Goal: Task Accomplishment & Management: Complete application form

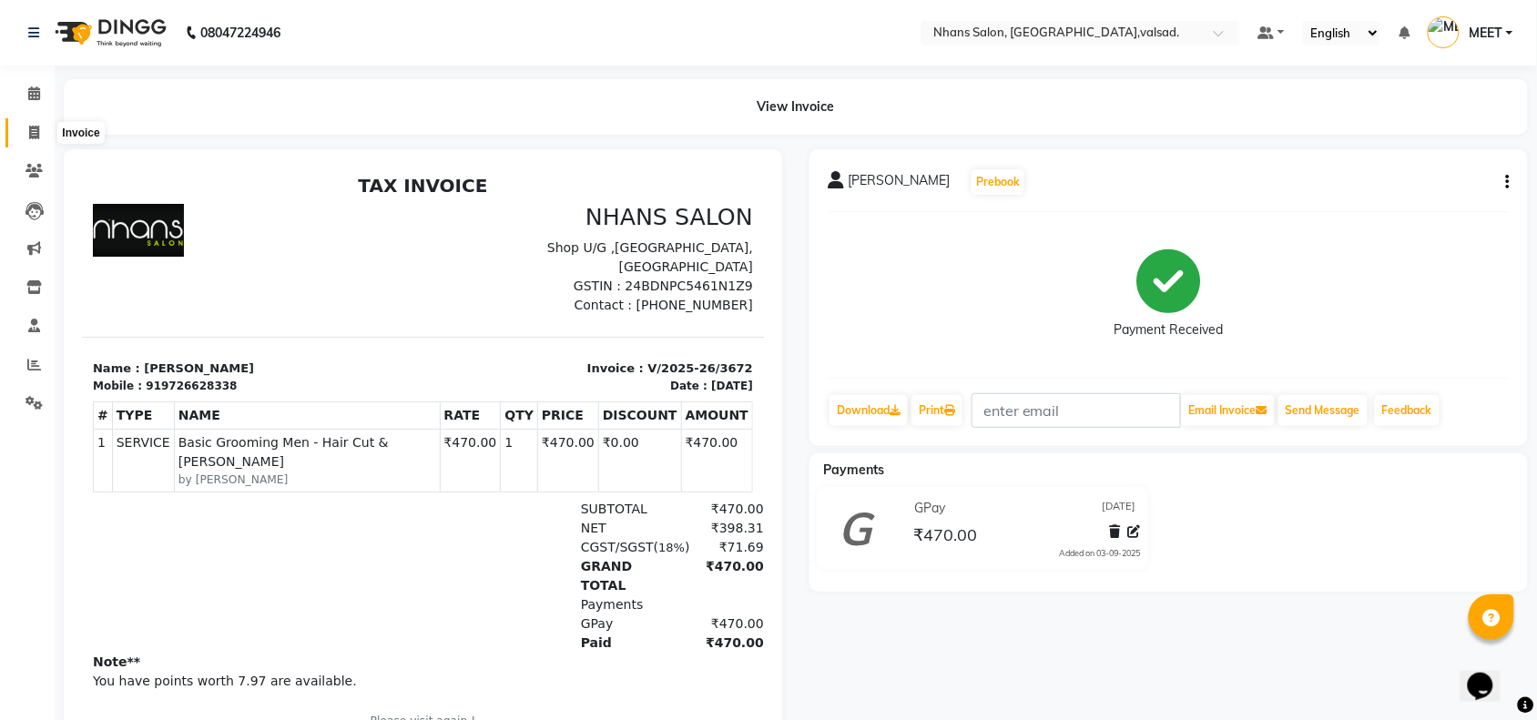
click at [25, 141] on span at bounding box center [34, 133] width 32 height 21
select select "service"
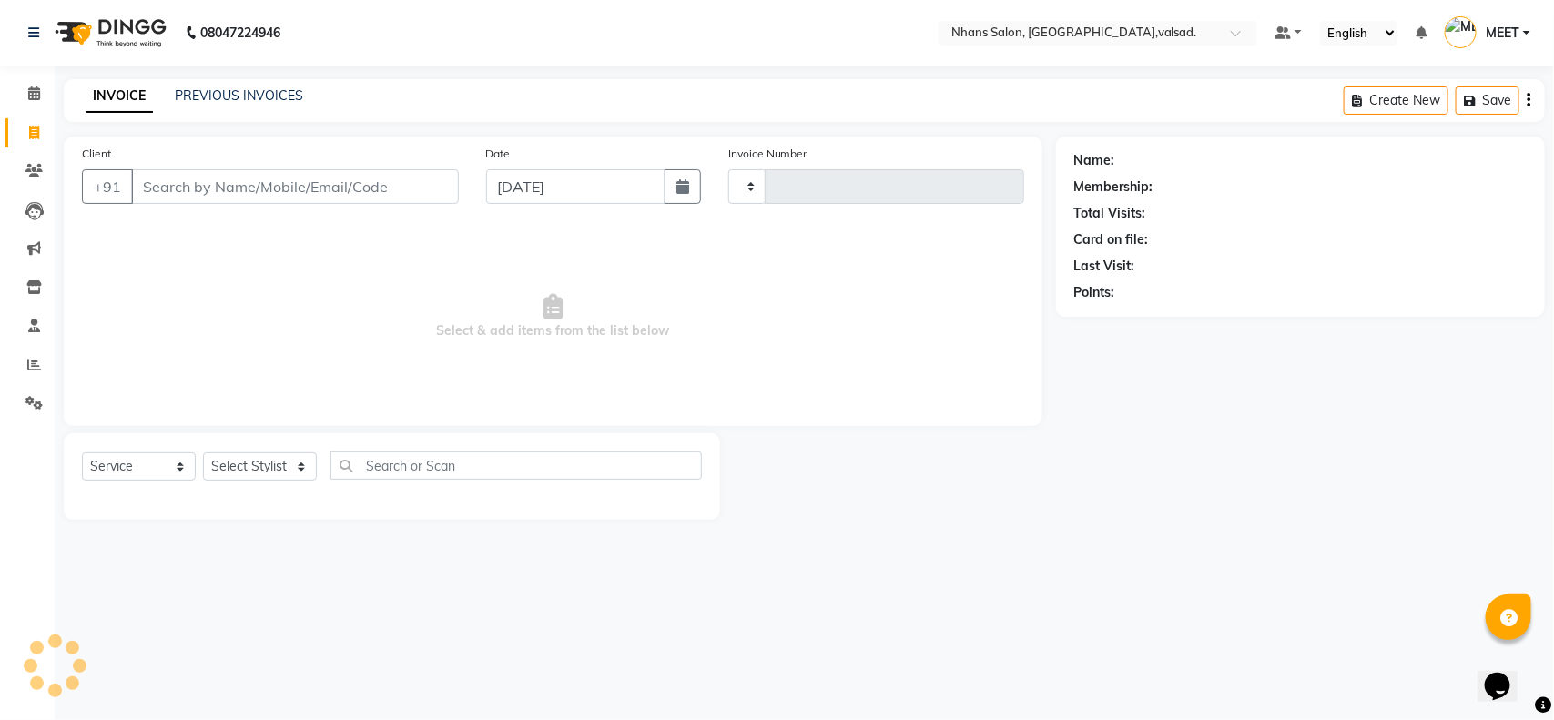
type input "3673"
select select "3706"
click at [183, 179] on input "Client" at bounding box center [295, 186] width 328 height 35
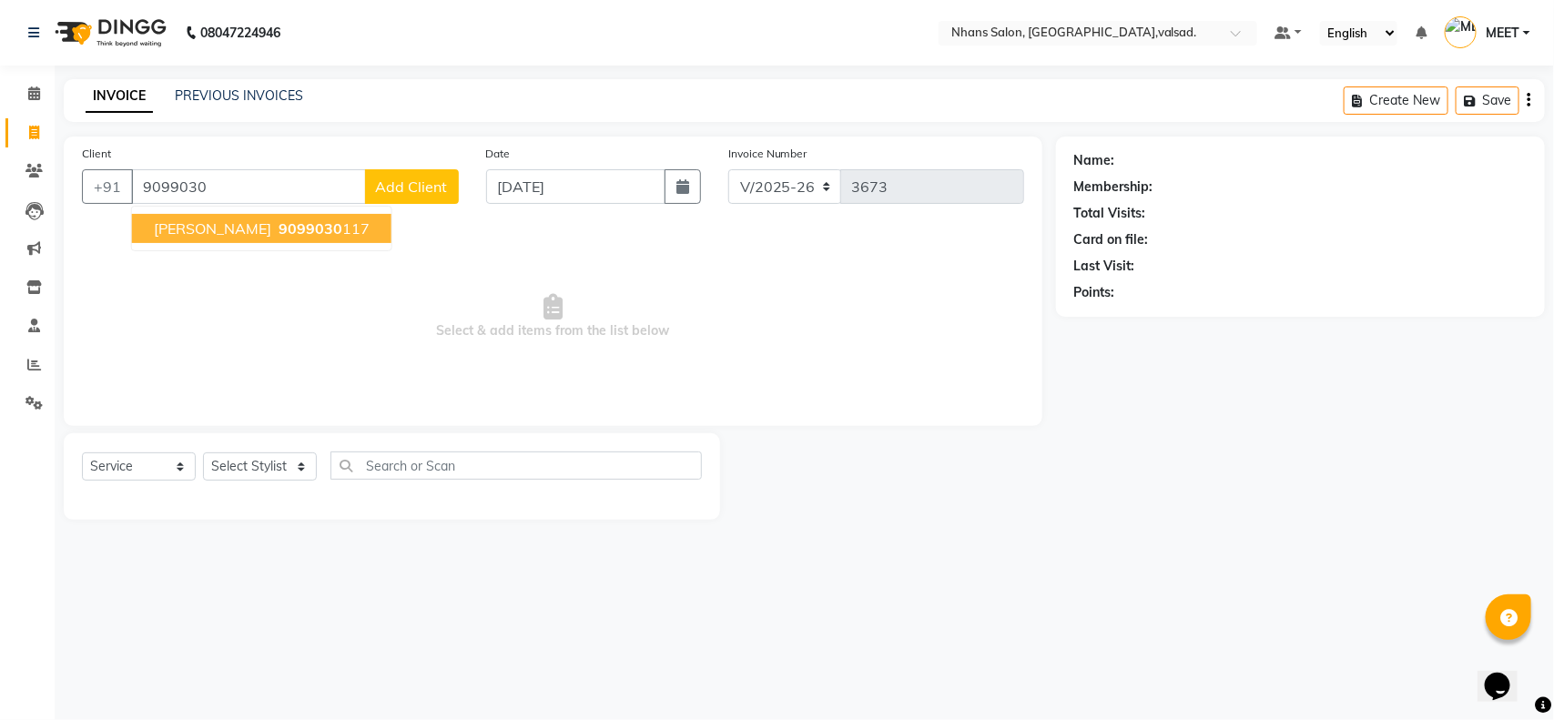
click at [178, 224] on span "[PERSON_NAME]" at bounding box center [212, 228] width 117 height 18
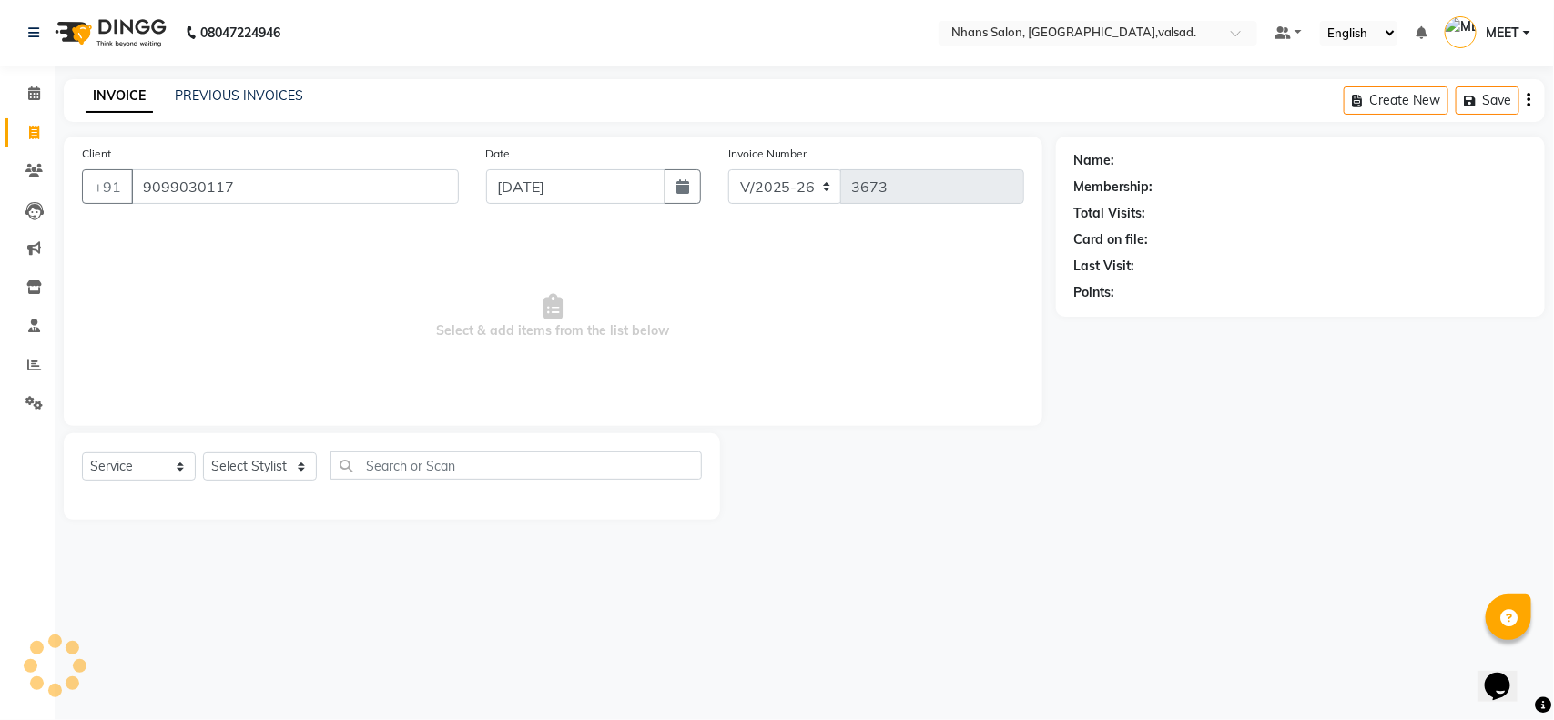
type input "9099030117"
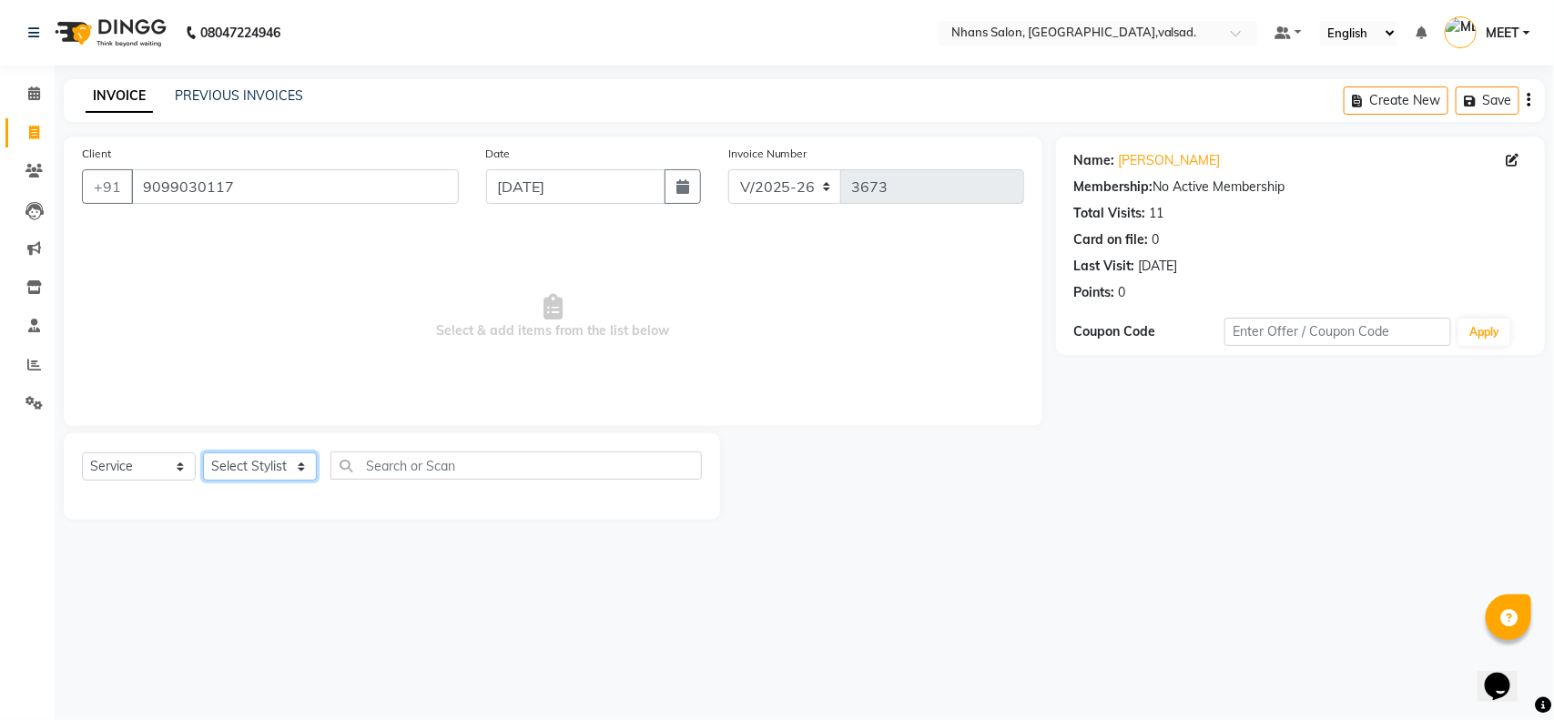
click at [280, 469] on select "Select Stylist [PERSON_NAME] DIVYA [PERSON_NAME] [PERSON_NAME] MEET OWAIS PALAK…" at bounding box center [260, 466] width 114 height 28
select select "64826"
click at [203, 452] on select "Select Stylist [PERSON_NAME] DIVYA [PERSON_NAME] [PERSON_NAME] MEET OWAIS PALAK…" at bounding box center [260, 466] width 114 height 28
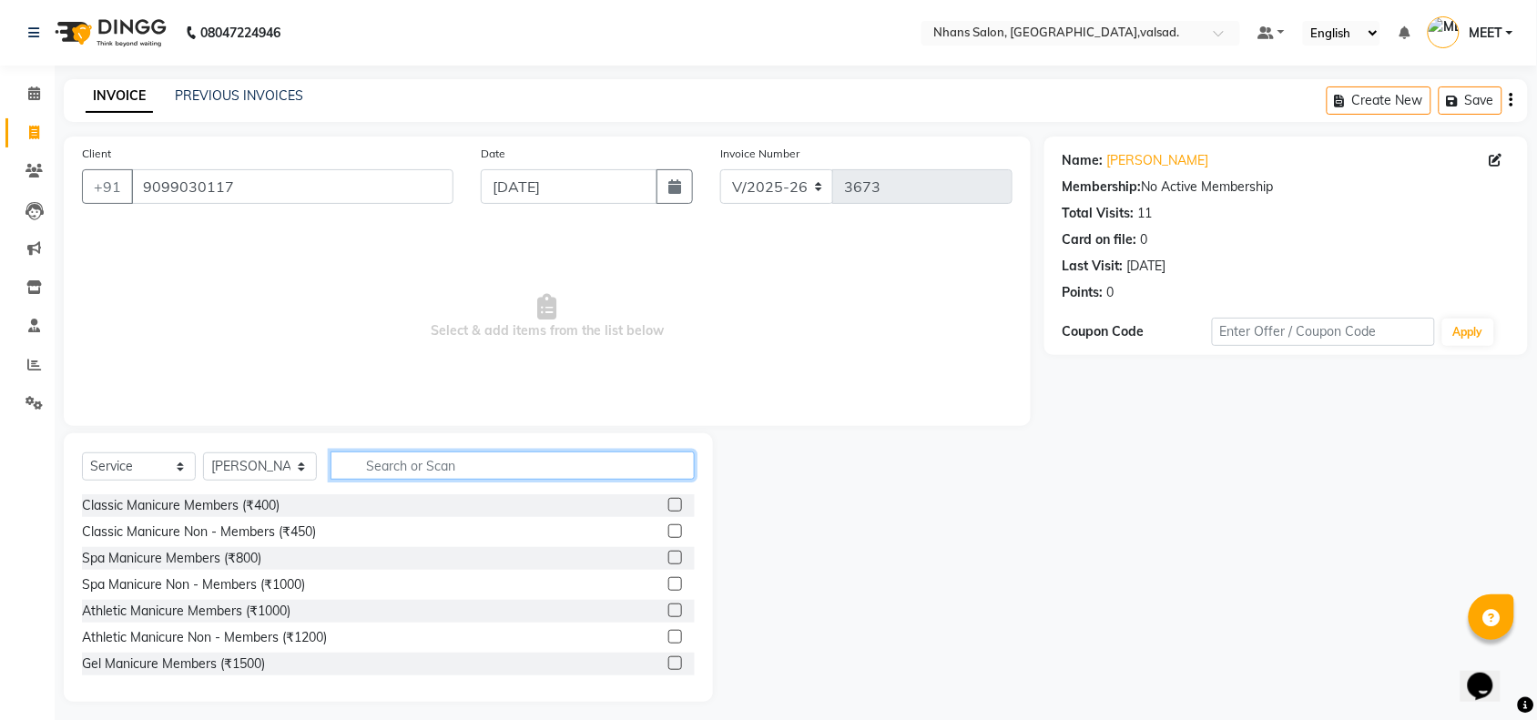
click at [380, 452] on input "text" at bounding box center [512, 466] width 364 height 28
click at [381, 471] on input "text" at bounding box center [512, 466] width 364 height 28
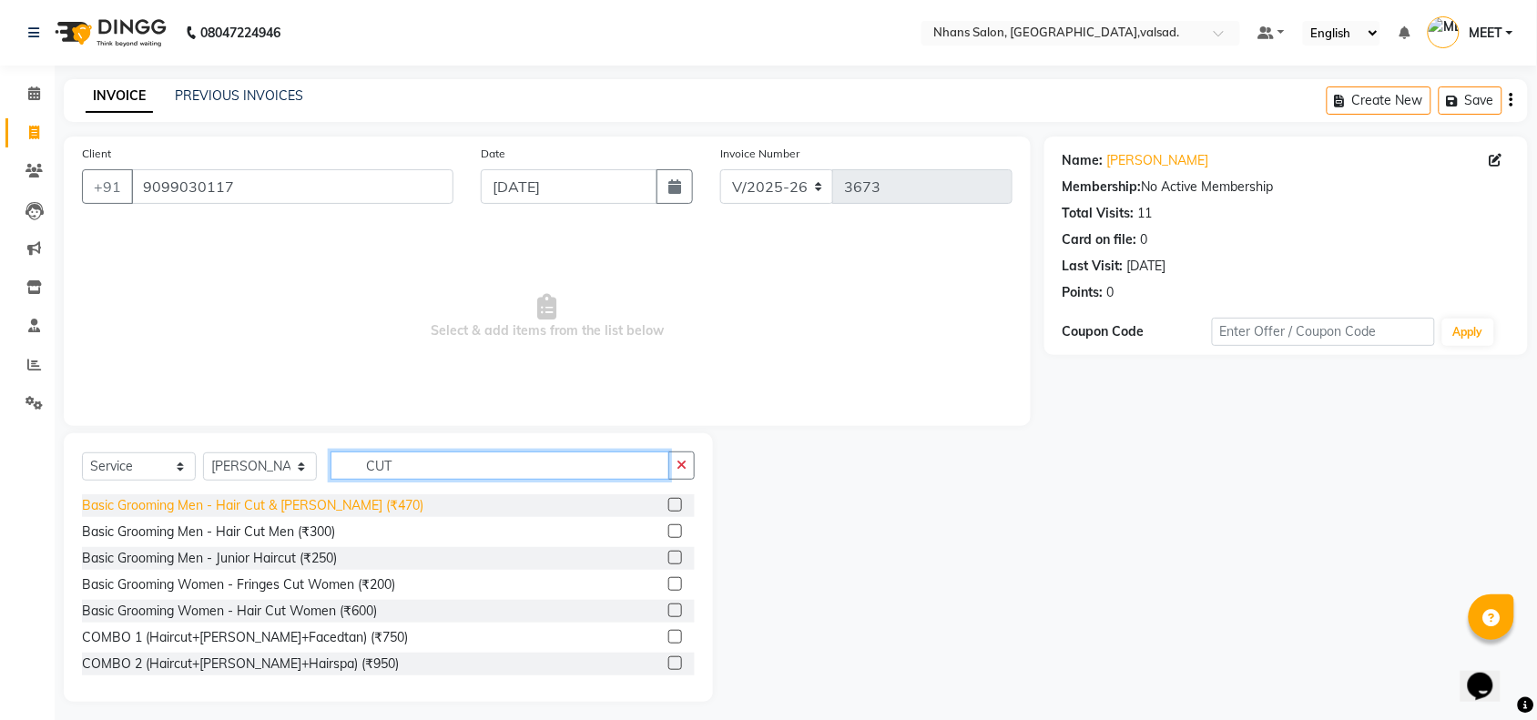
type input "CUT"
click at [347, 501] on div "Basic Grooming Men - Hair Cut & [PERSON_NAME] (₹470)" at bounding box center [252, 505] width 341 height 19
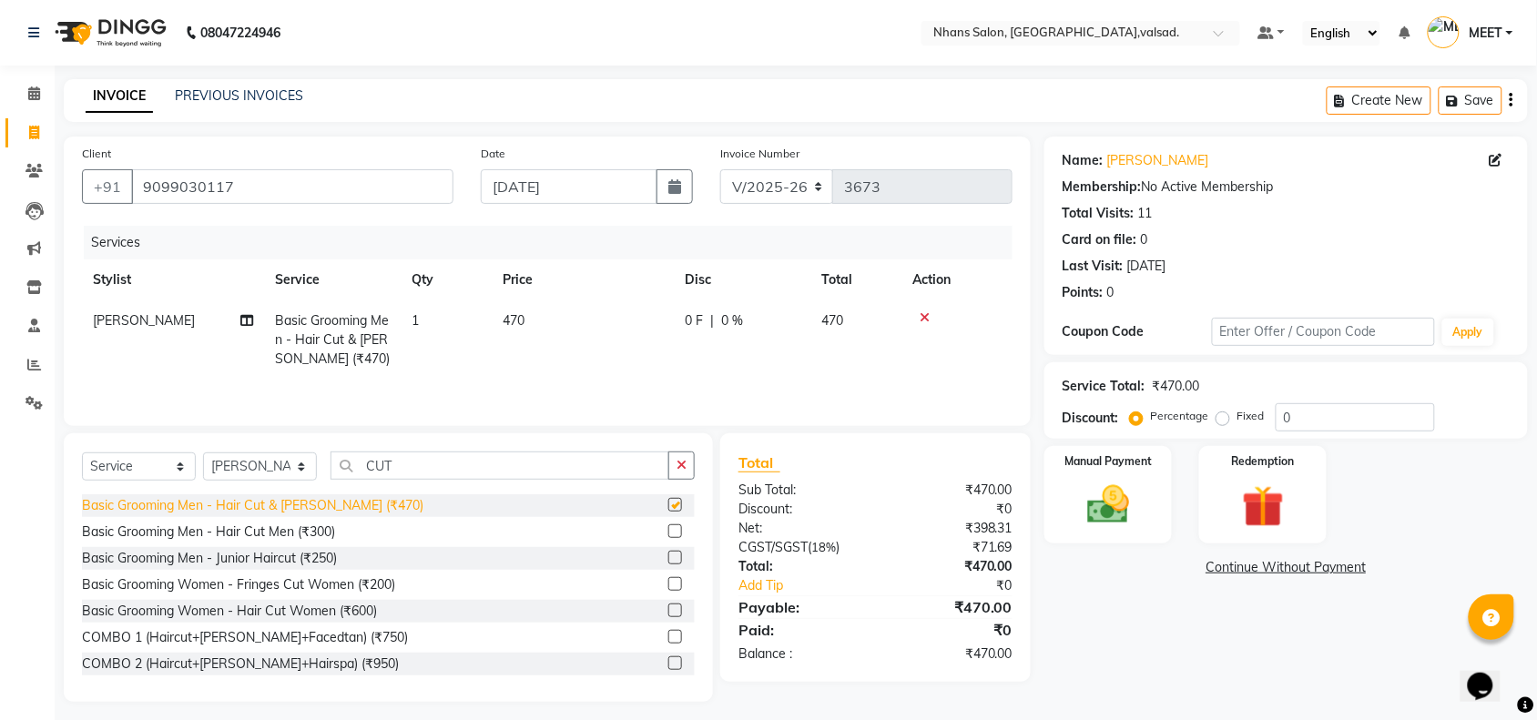
checkbox input "false"
click at [675, 466] on button "button" at bounding box center [681, 466] width 26 height 28
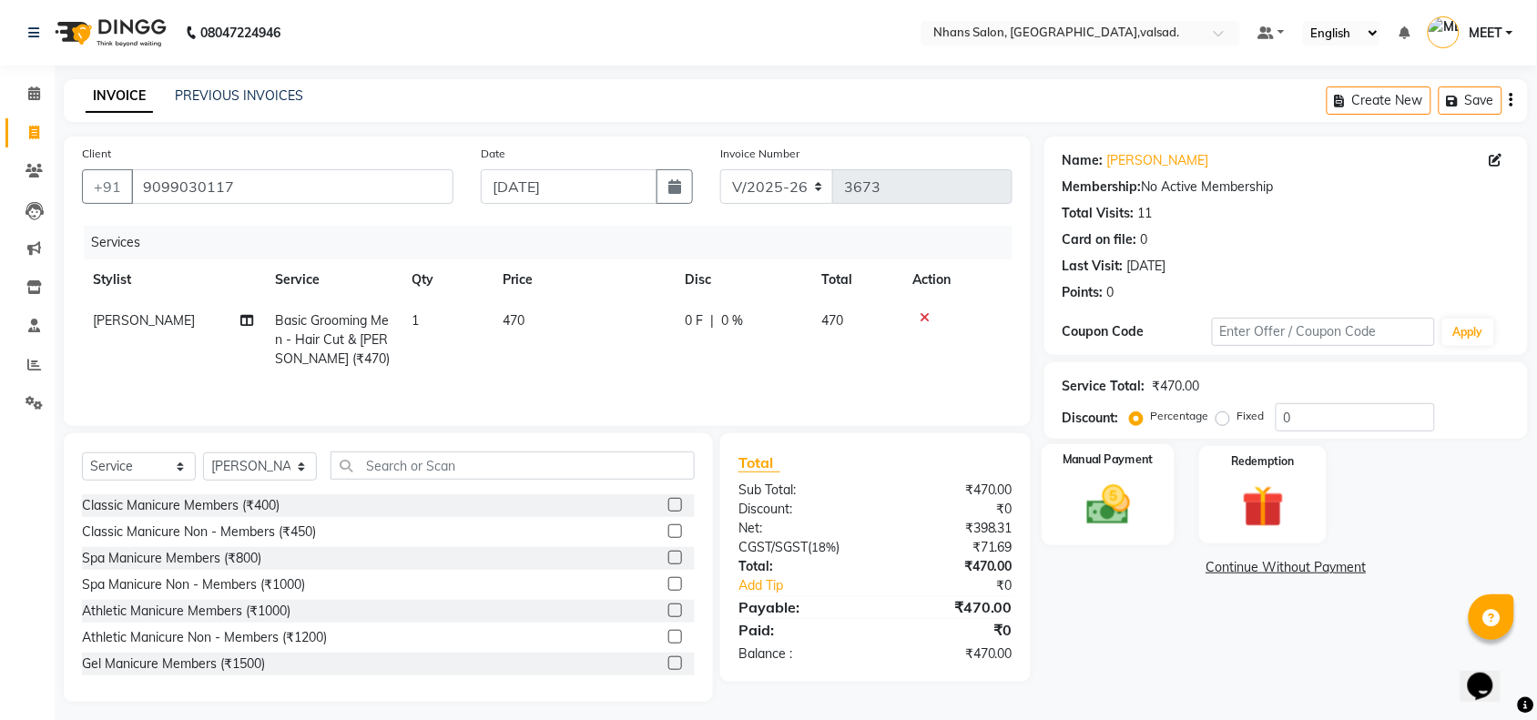
click at [1088, 492] on img at bounding box center [1107, 505] width 71 height 50
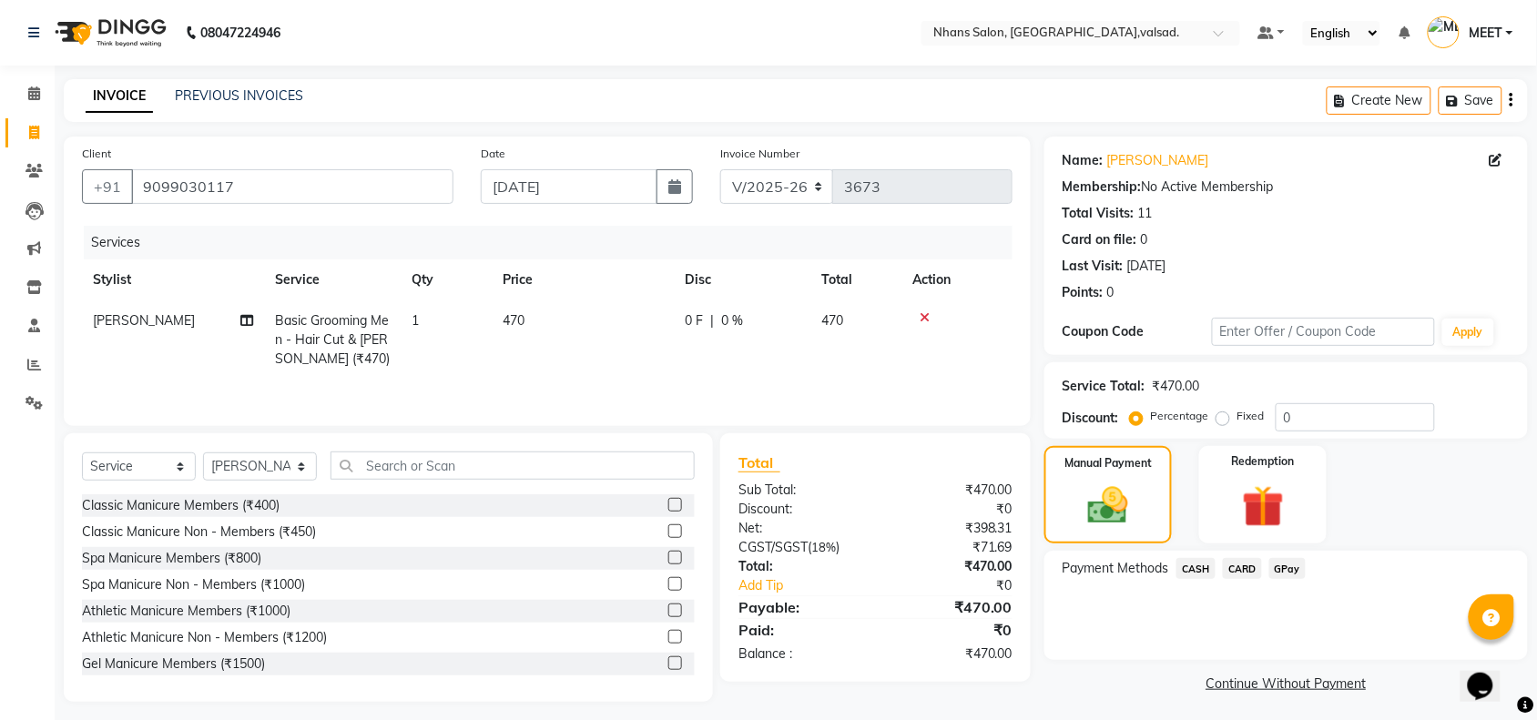
click at [1294, 569] on span "GPay" at bounding box center [1287, 568] width 37 height 21
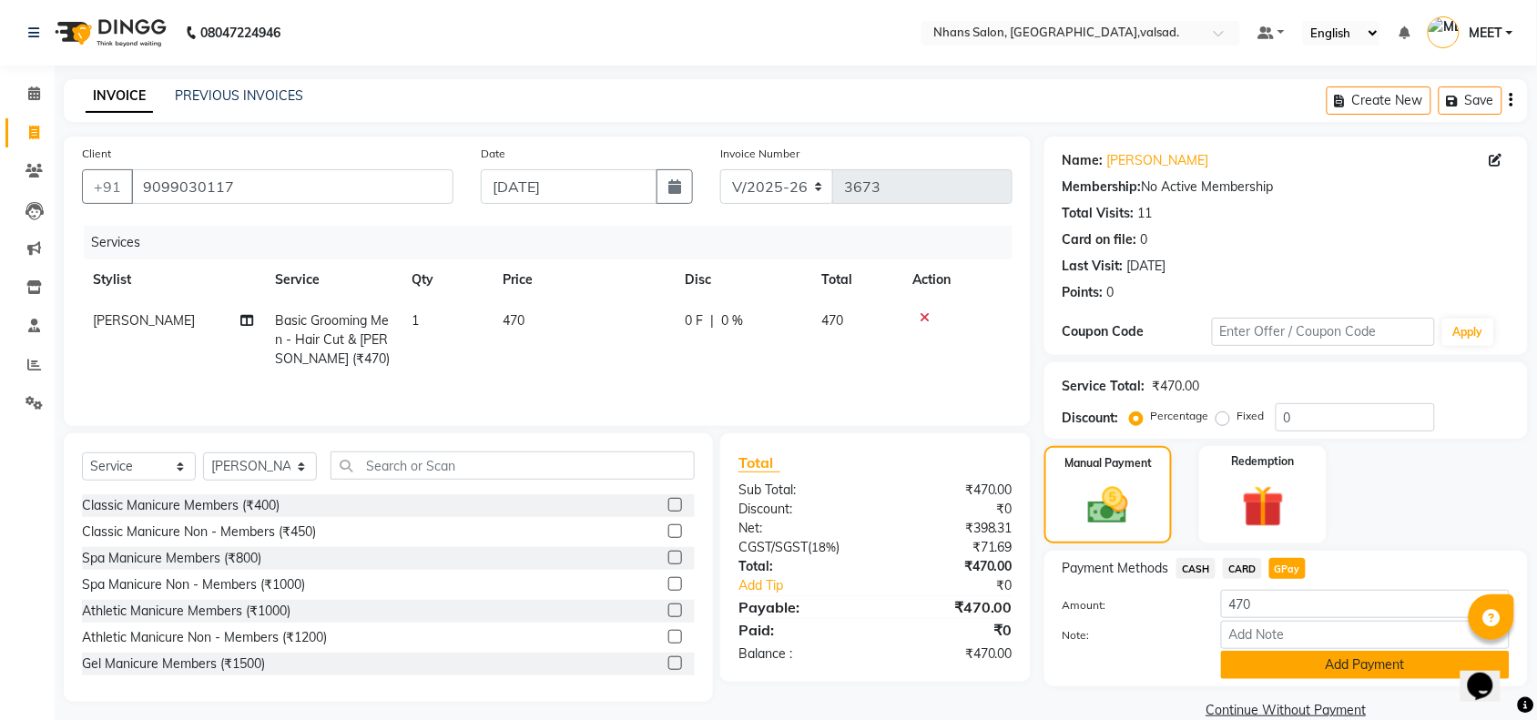
click at [1294, 674] on button "Add Payment" at bounding box center [1365, 665] width 289 height 28
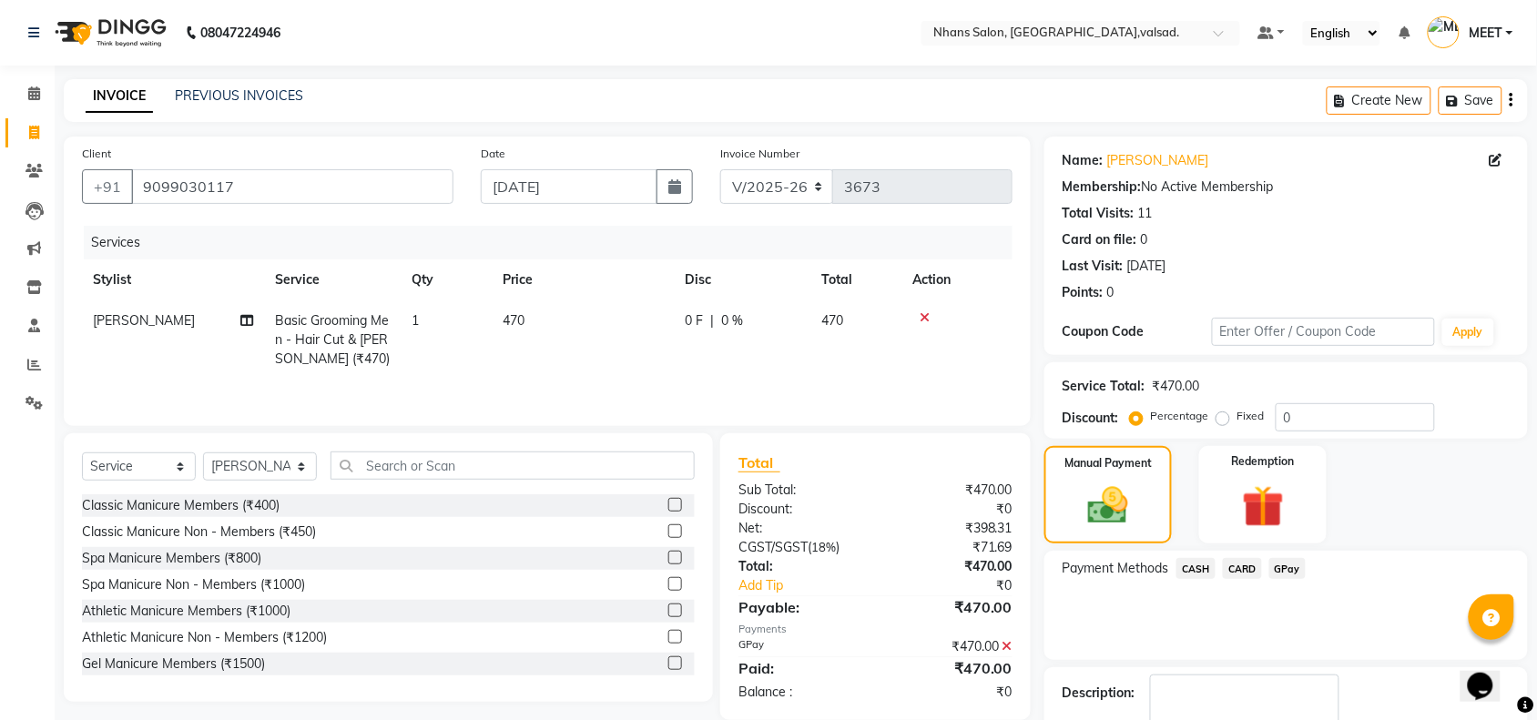
scroll to position [107, 0]
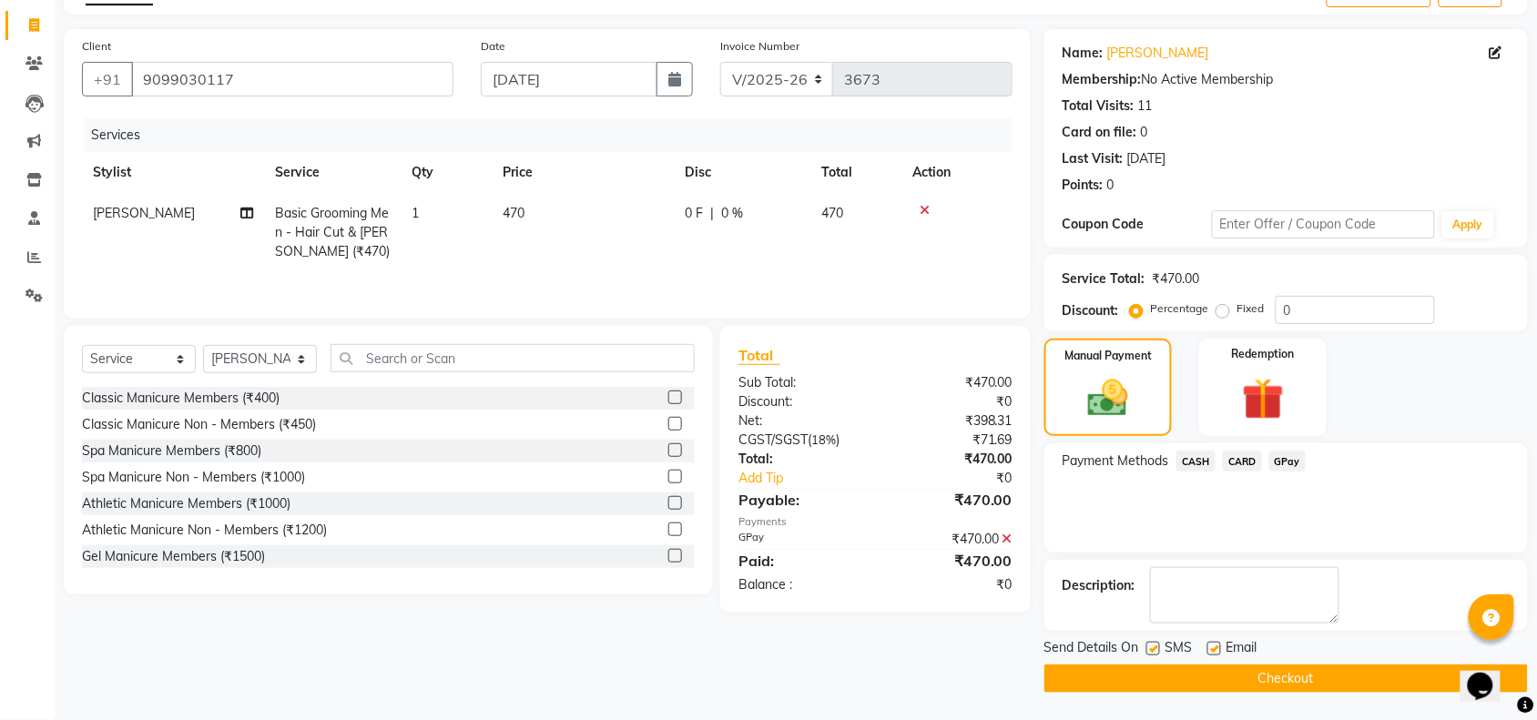
click at [1294, 674] on button "Checkout" at bounding box center [1285, 679] width 483 height 28
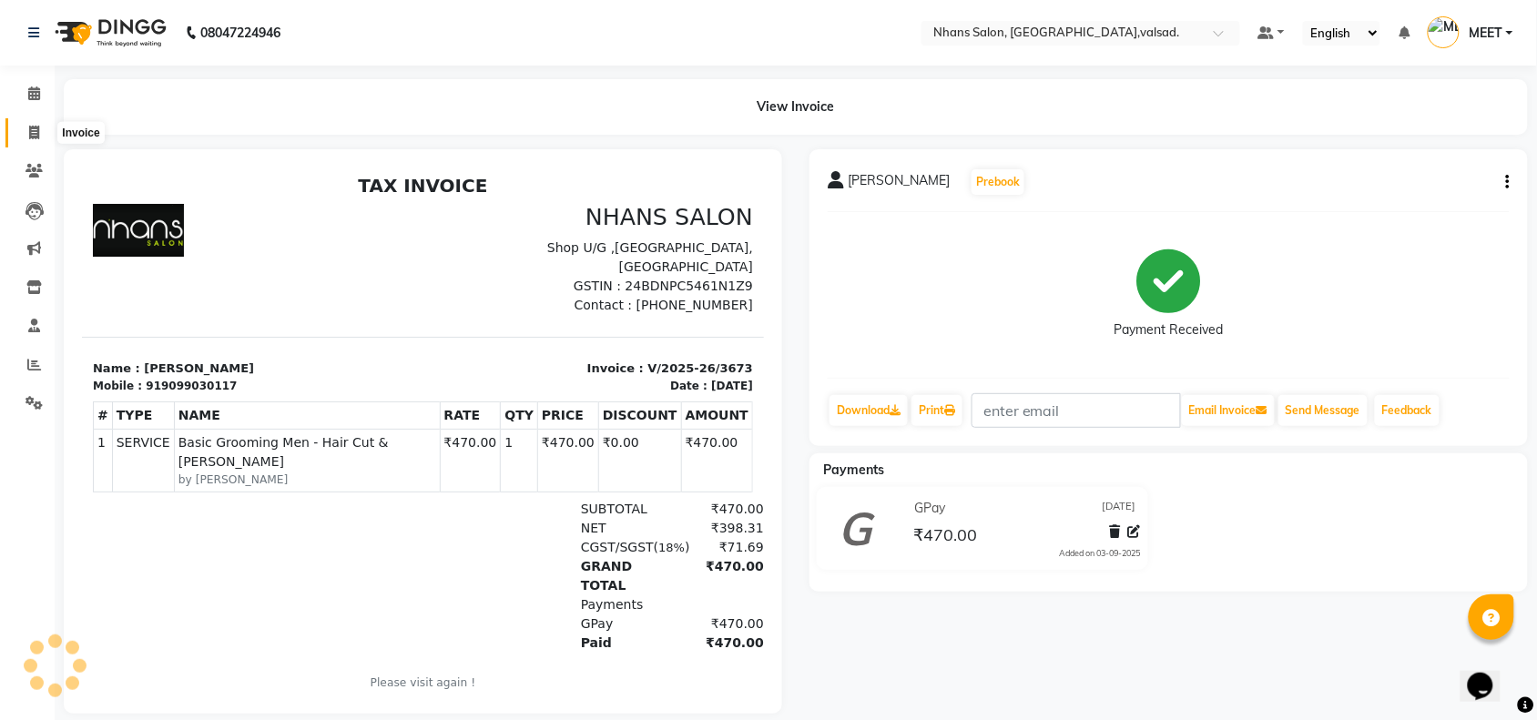
click at [34, 139] on span at bounding box center [34, 133] width 32 height 21
select select "3706"
select select "service"
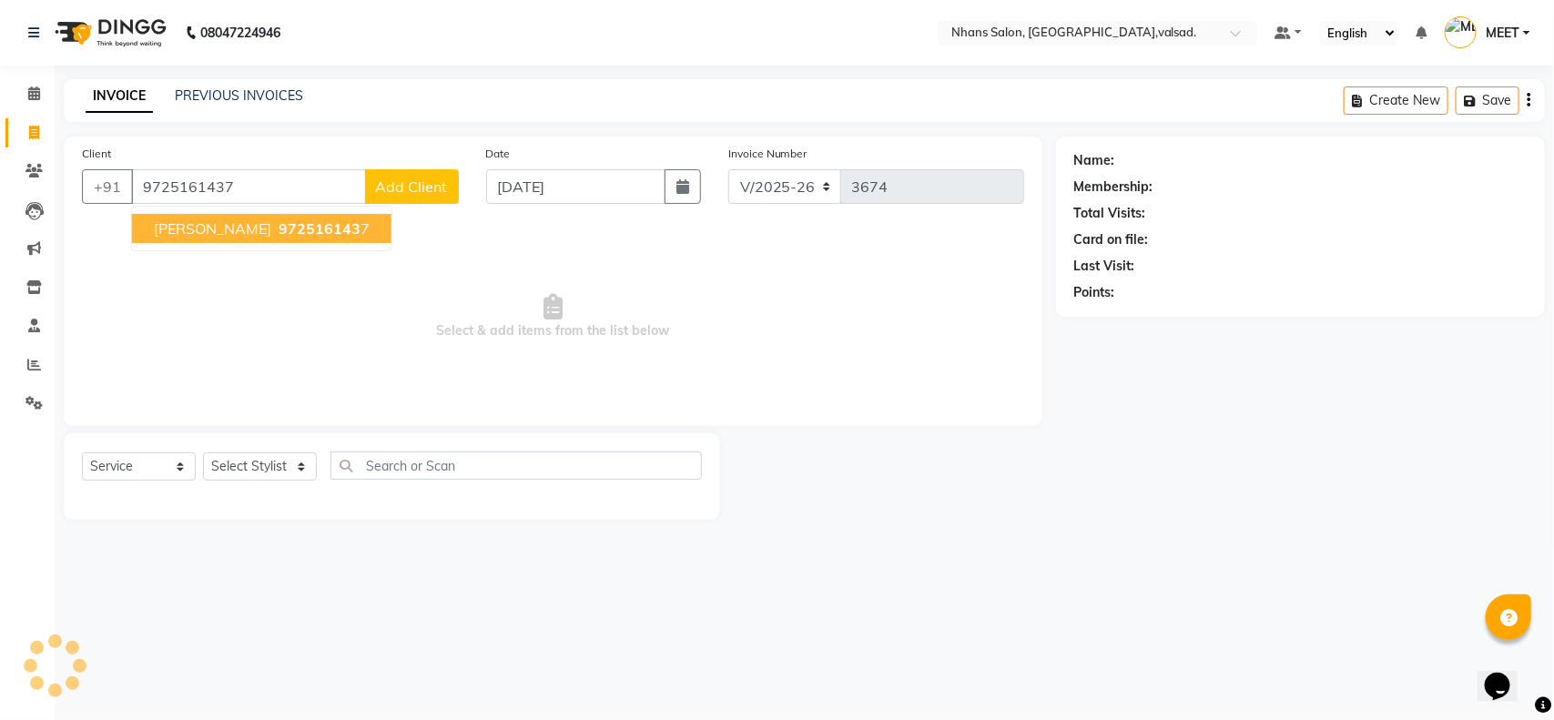
type input "9725161437"
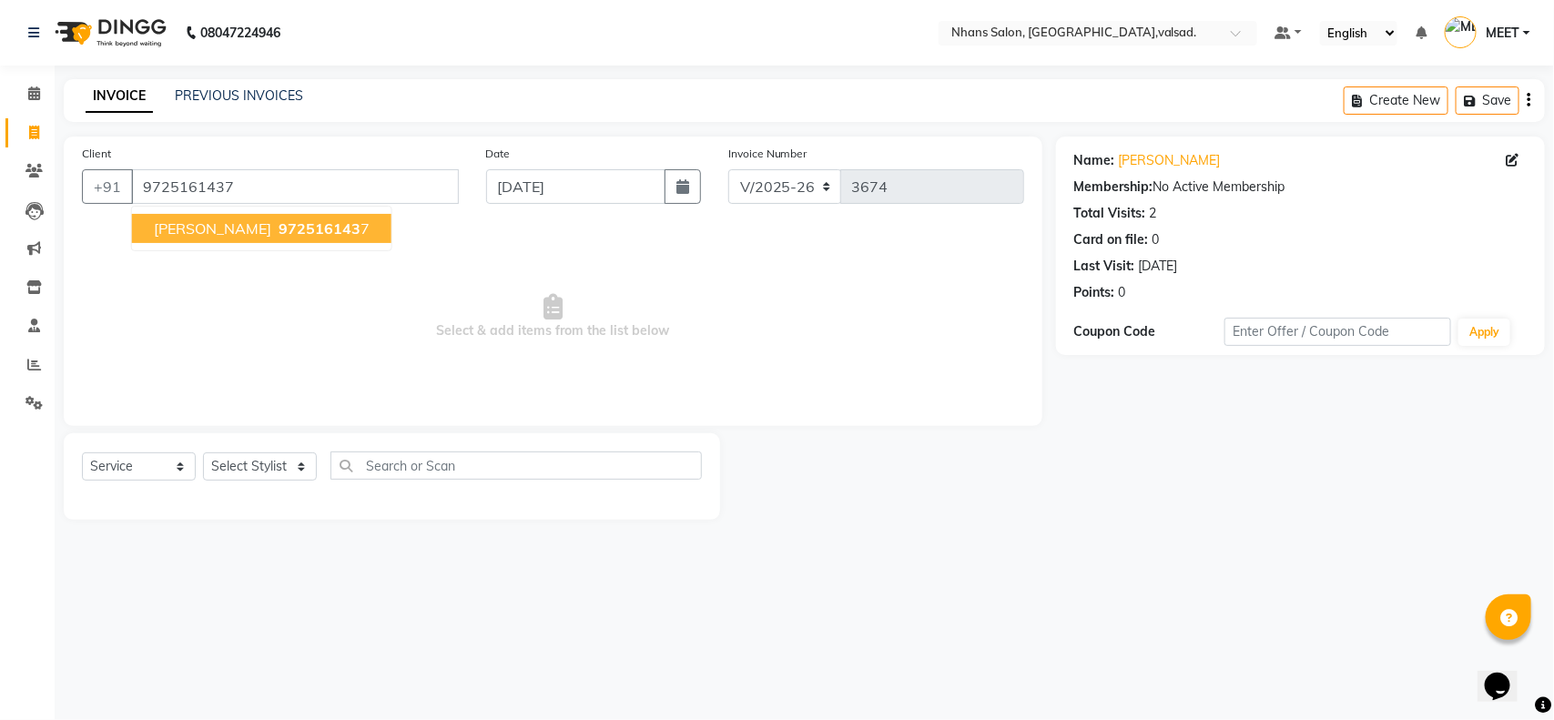
click at [166, 225] on span "[PERSON_NAME]" at bounding box center [212, 228] width 117 height 18
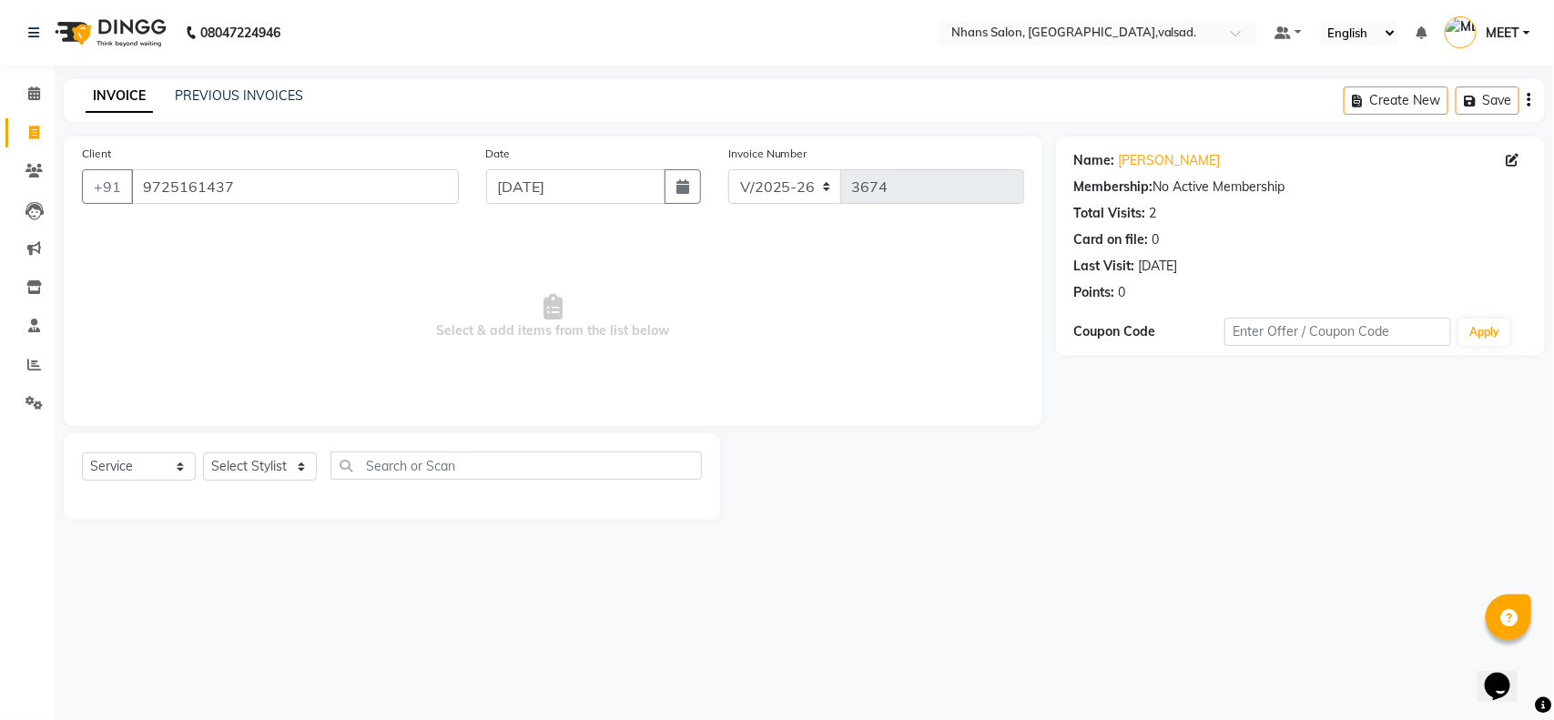
click at [292, 448] on div "Select Service Product Membership Package Voucher Prepaid Gift Card Select Styl…" at bounding box center [392, 476] width 656 height 86
click at [250, 462] on select "Select Stylist [PERSON_NAME] DIVYA [PERSON_NAME] [PERSON_NAME] MEET OWAIS PALAK…" at bounding box center [260, 466] width 114 height 28
select select "36469"
click at [203, 452] on select "Select Stylist [PERSON_NAME] DIVYA [PERSON_NAME] [PERSON_NAME] MEET OWAIS PALAK…" at bounding box center [260, 466] width 114 height 28
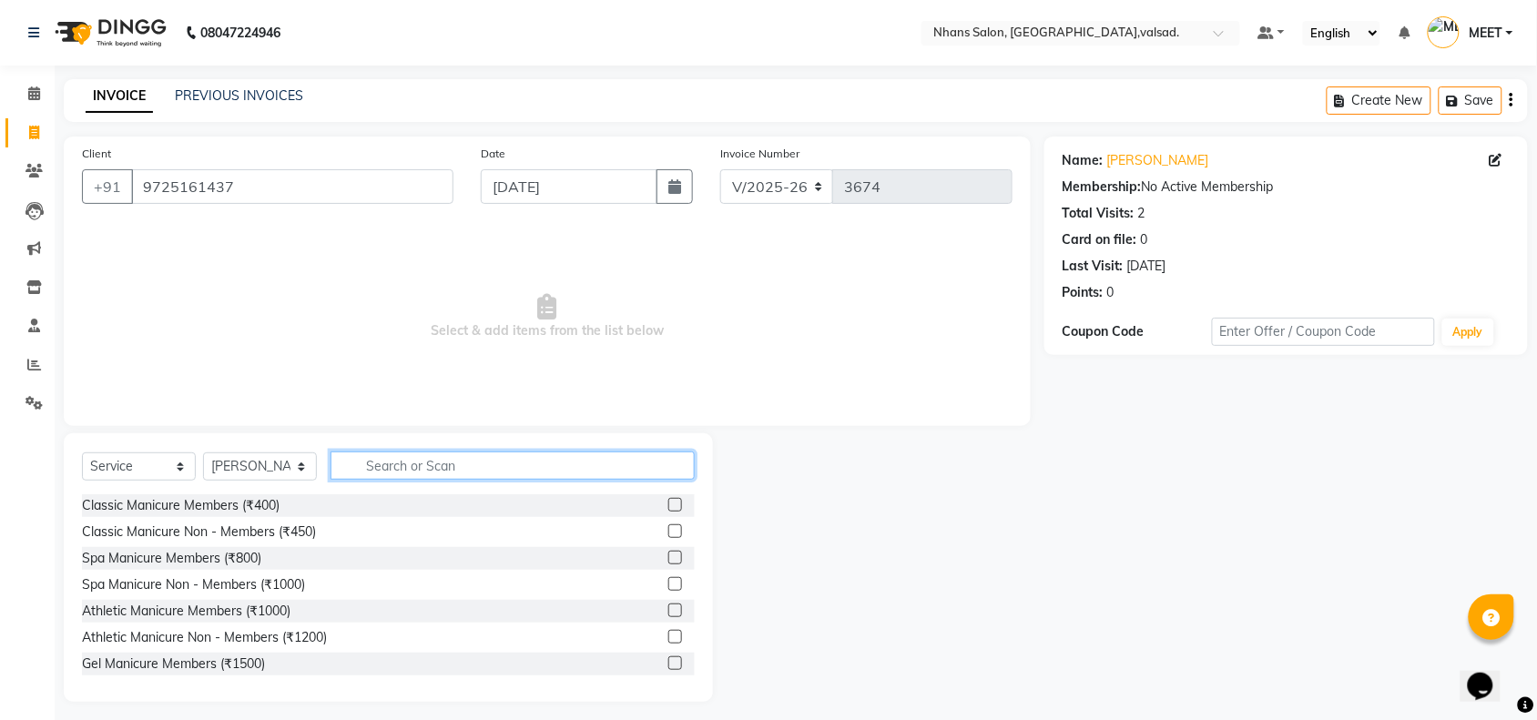
click at [370, 460] on input "text" at bounding box center [512, 466] width 364 height 28
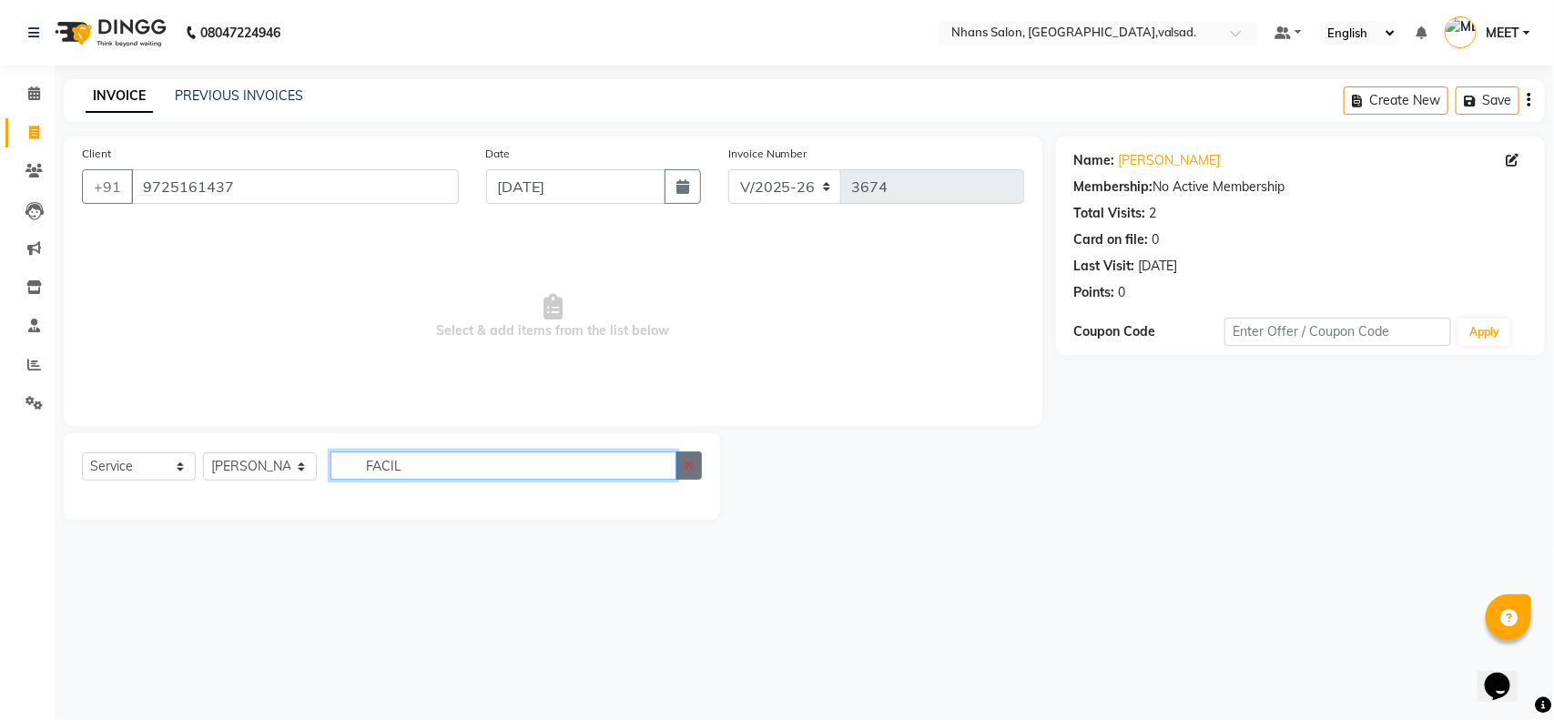
type input "FACIL"
click at [697, 460] on button "button" at bounding box center [688, 466] width 26 height 28
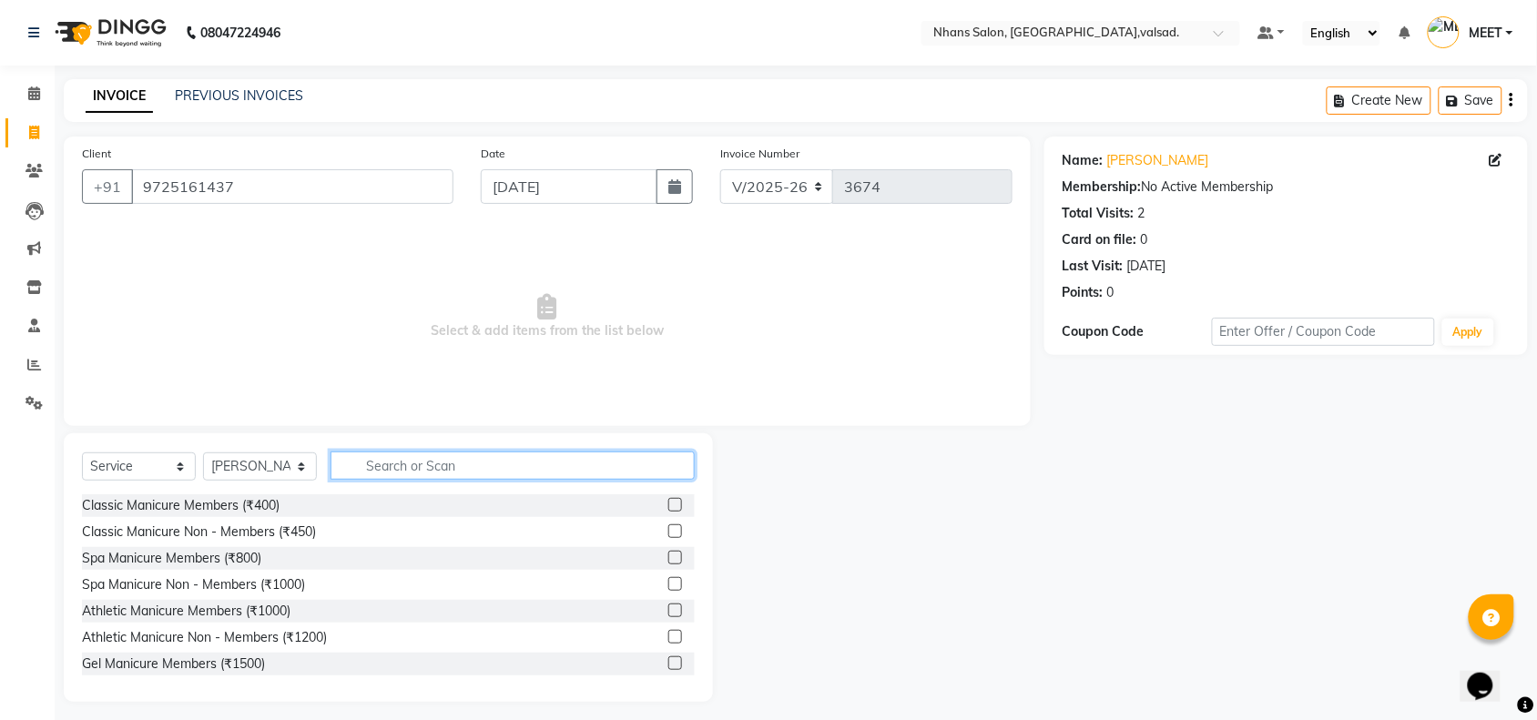
click at [385, 458] on input "text" at bounding box center [512, 466] width 364 height 28
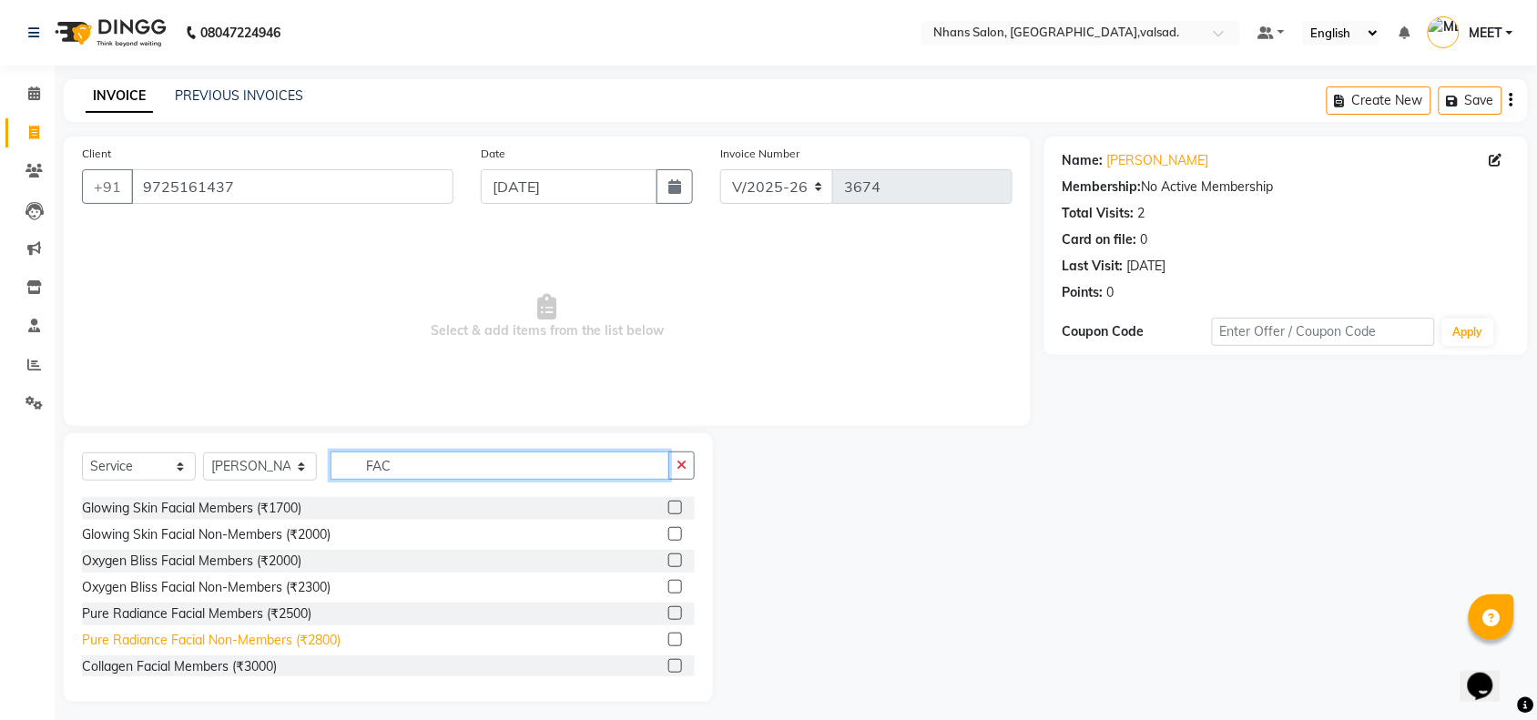
scroll to position [102, 0]
type input "FAC"
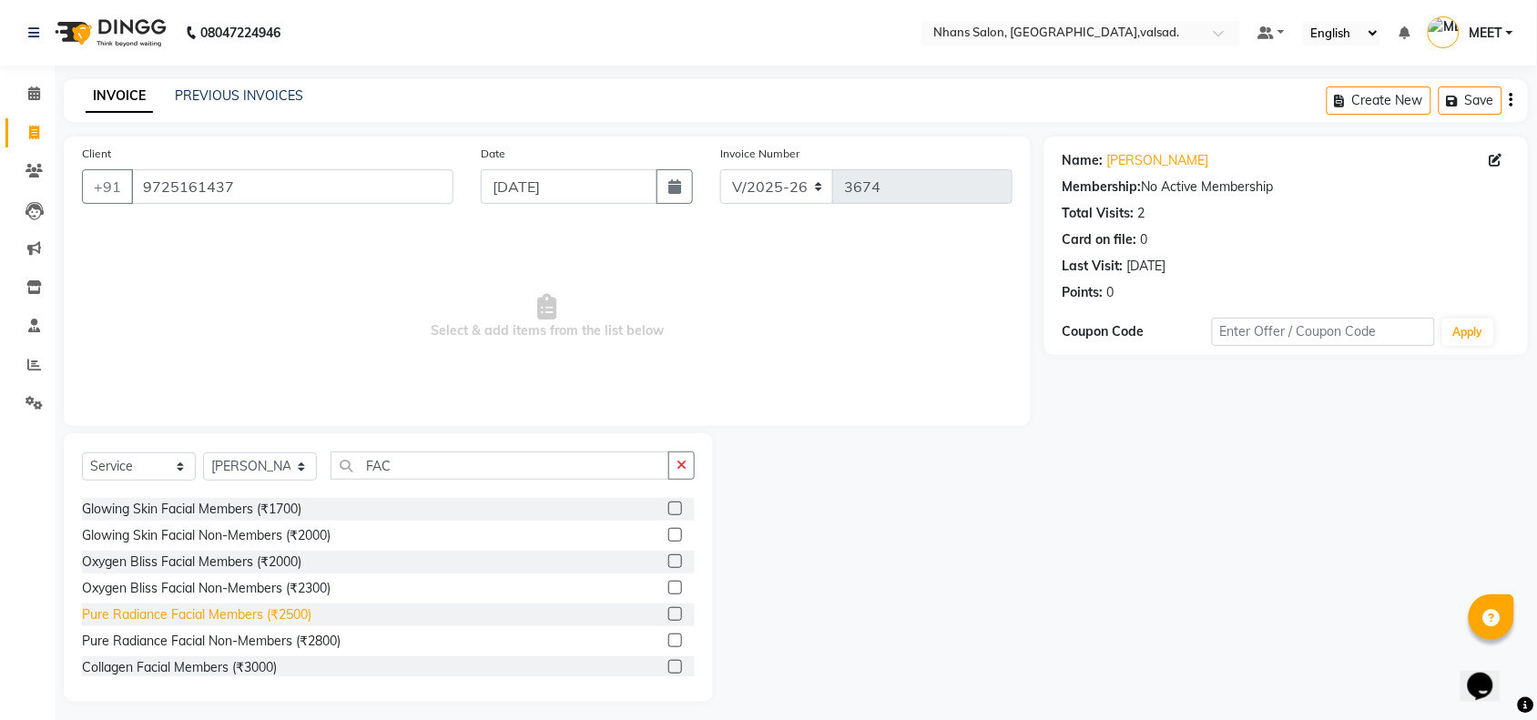
click at [265, 616] on div "Pure Radiance Facial Members (₹2500)" at bounding box center [196, 614] width 229 height 19
checkbox input "false"
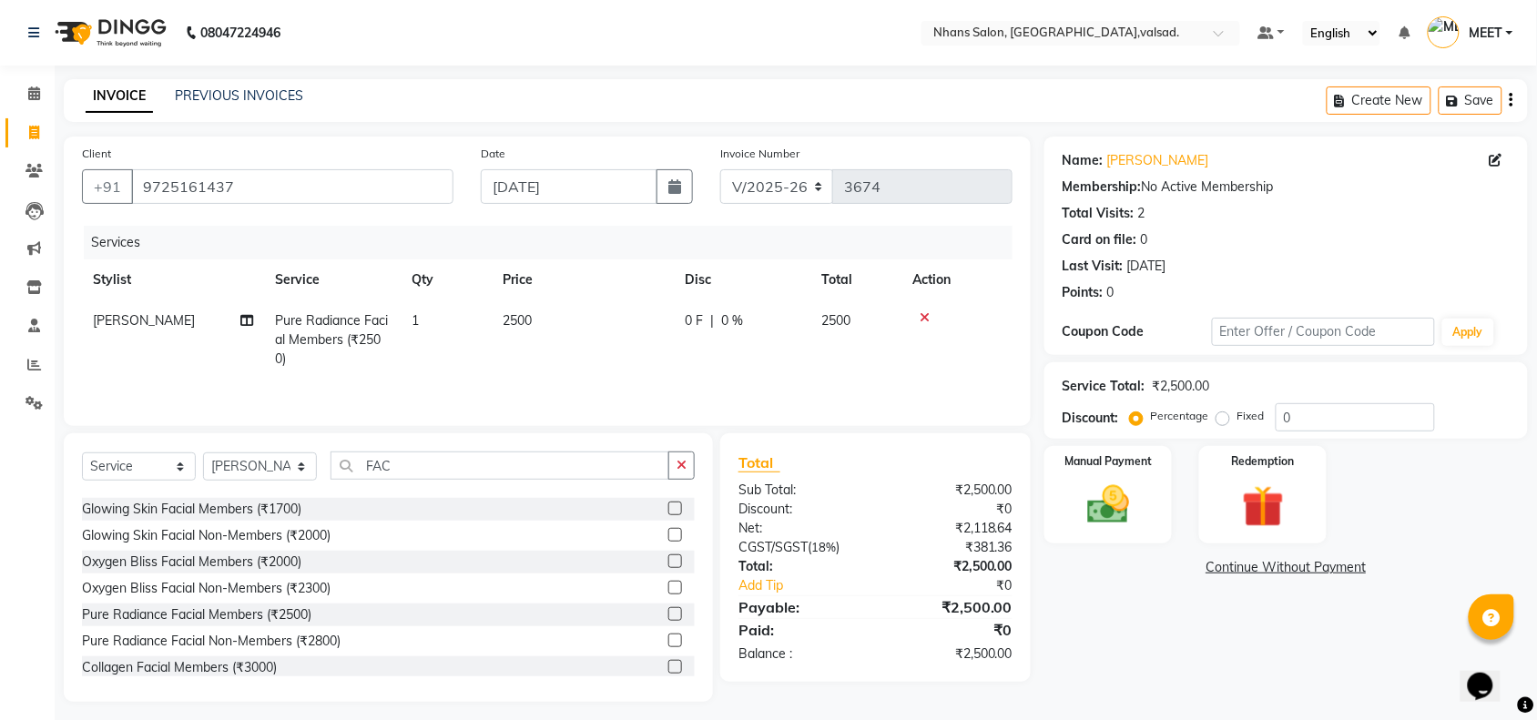
click at [537, 305] on td "2500" at bounding box center [583, 339] width 182 height 79
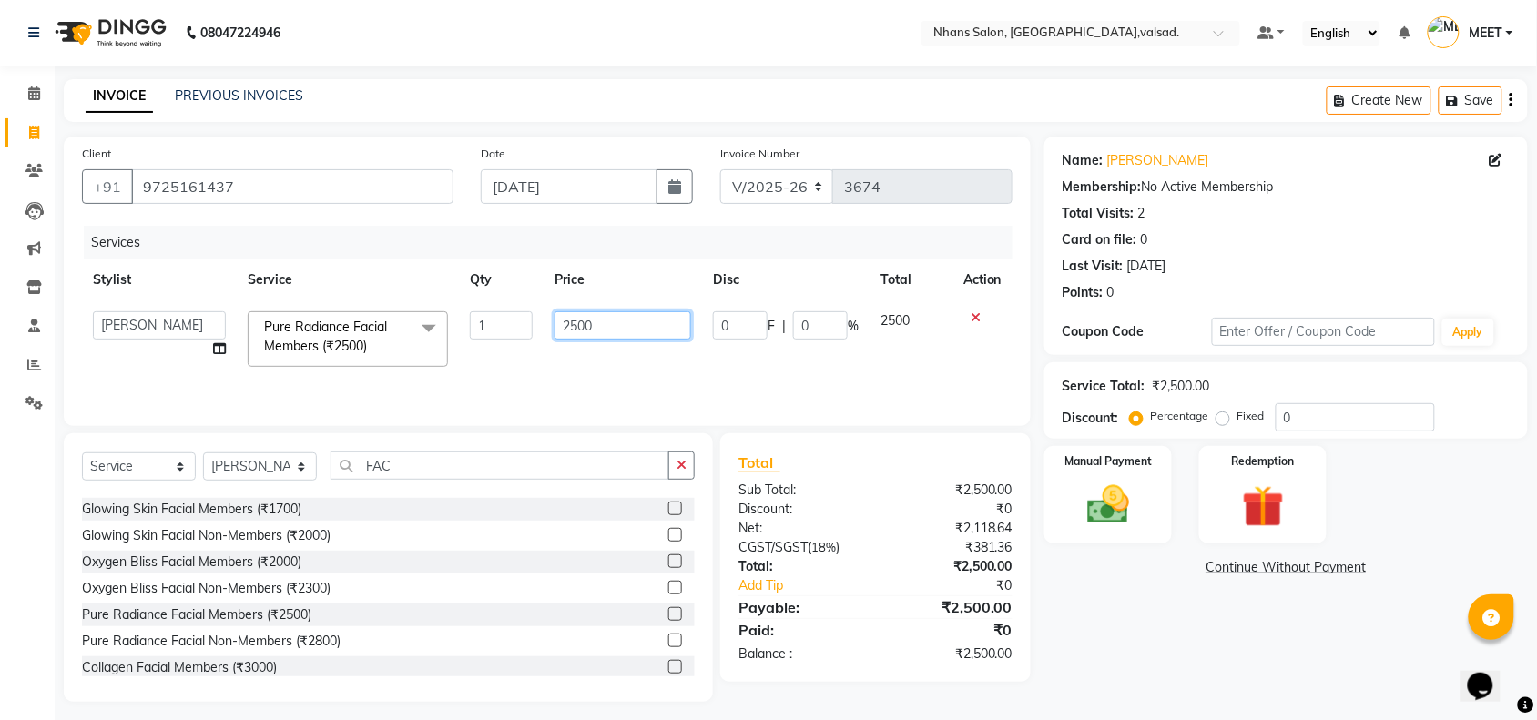
click at [599, 312] on input "2500" at bounding box center [622, 325] width 137 height 28
type input "2800"
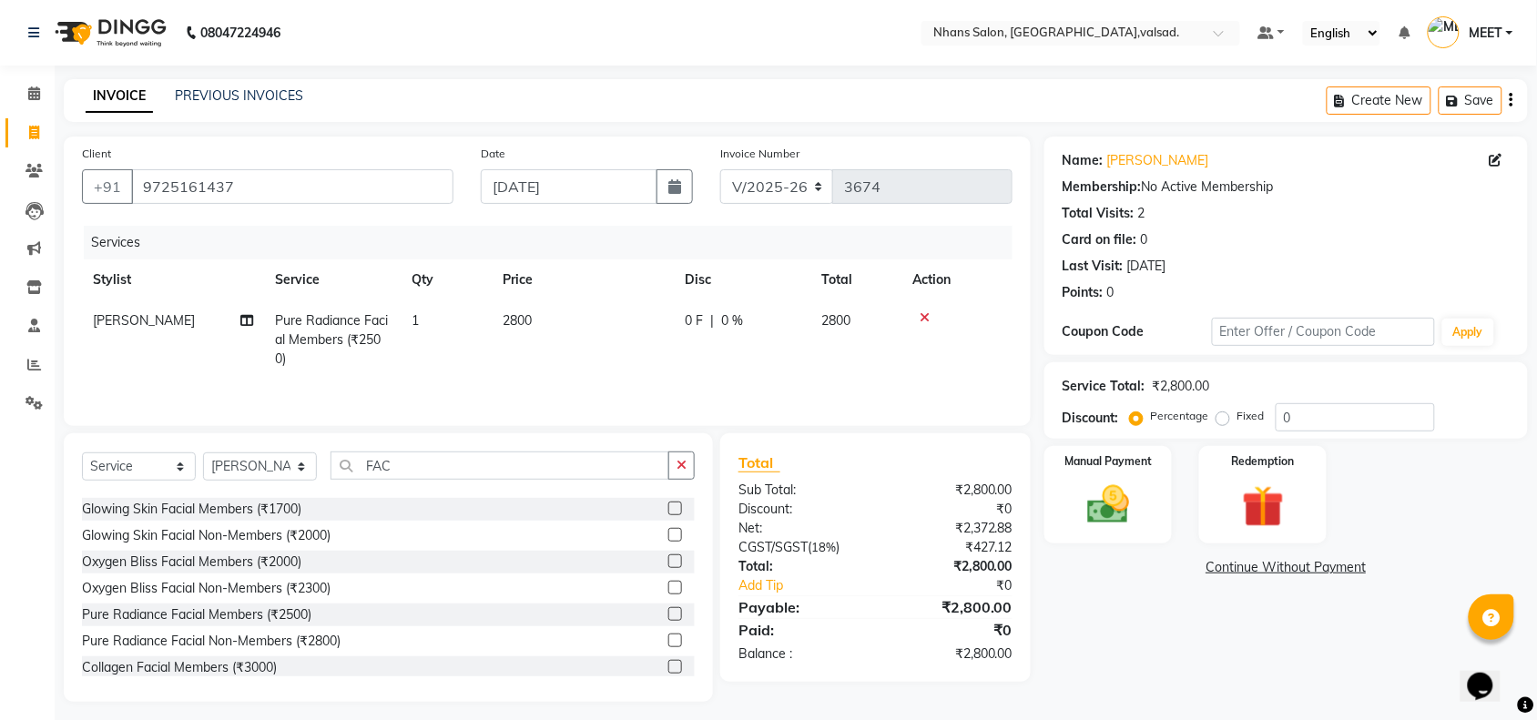
click at [795, 350] on td "0 F | 0 %" at bounding box center [742, 339] width 137 height 79
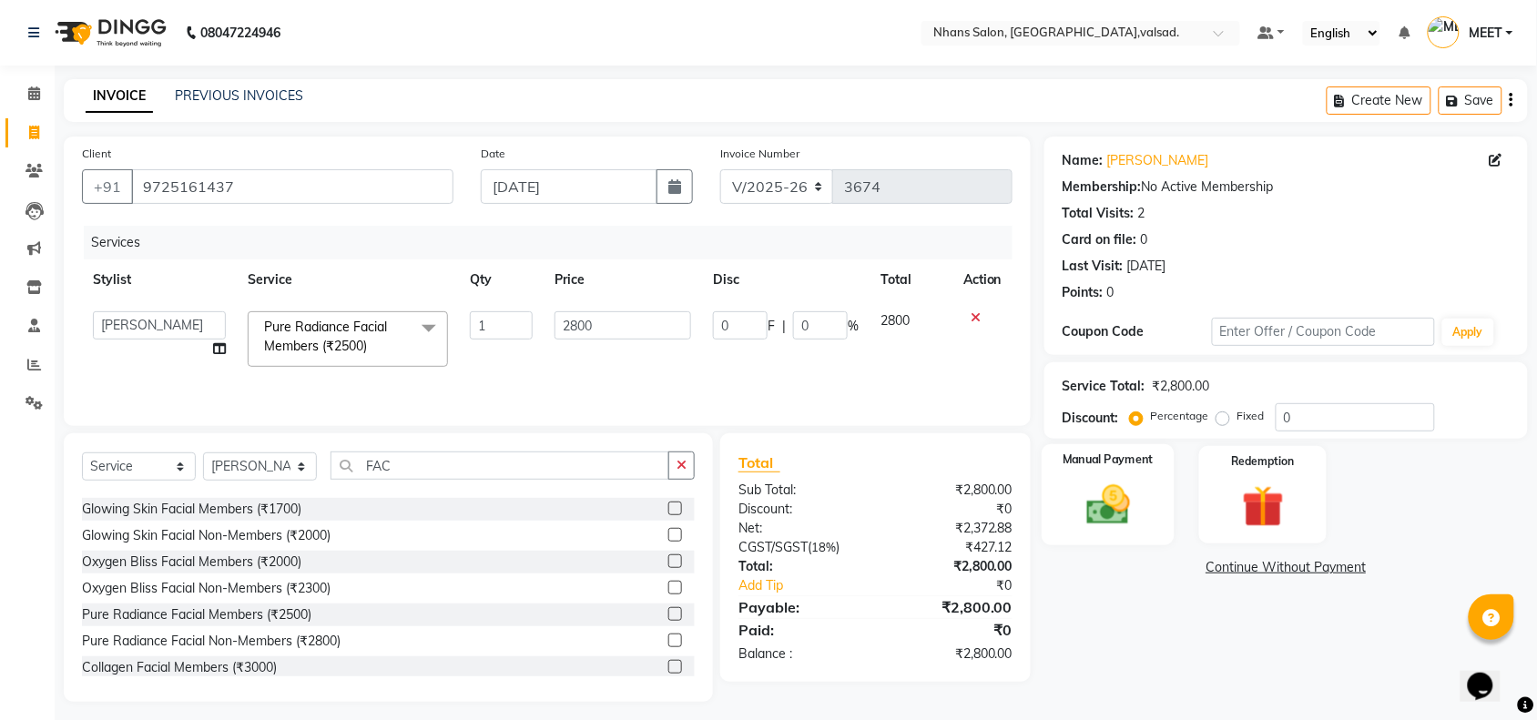
click at [1098, 497] on img at bounding box center [1107, 505] width 71 height 50
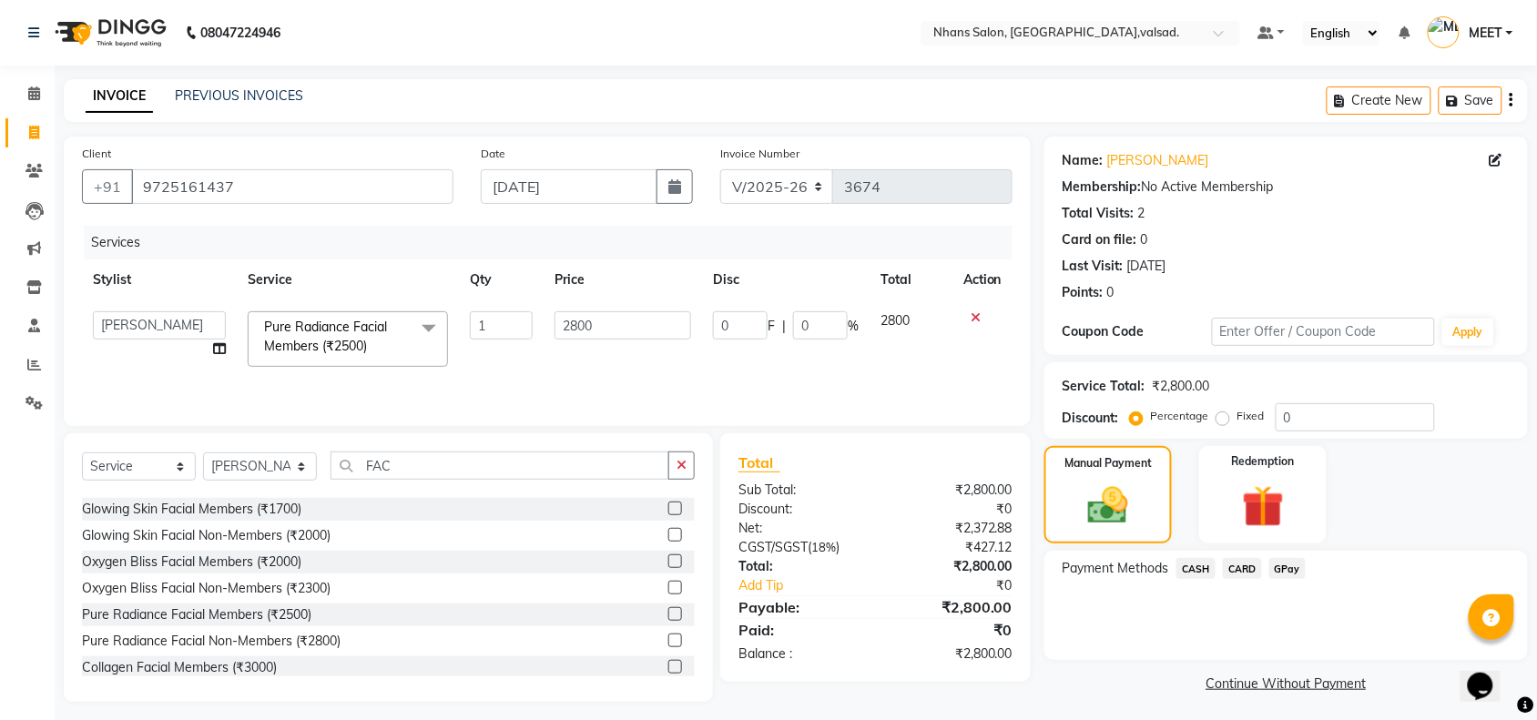
click at [1192, 564] on span "CASH" at bounding box center [1195, 568] width 39 height 21
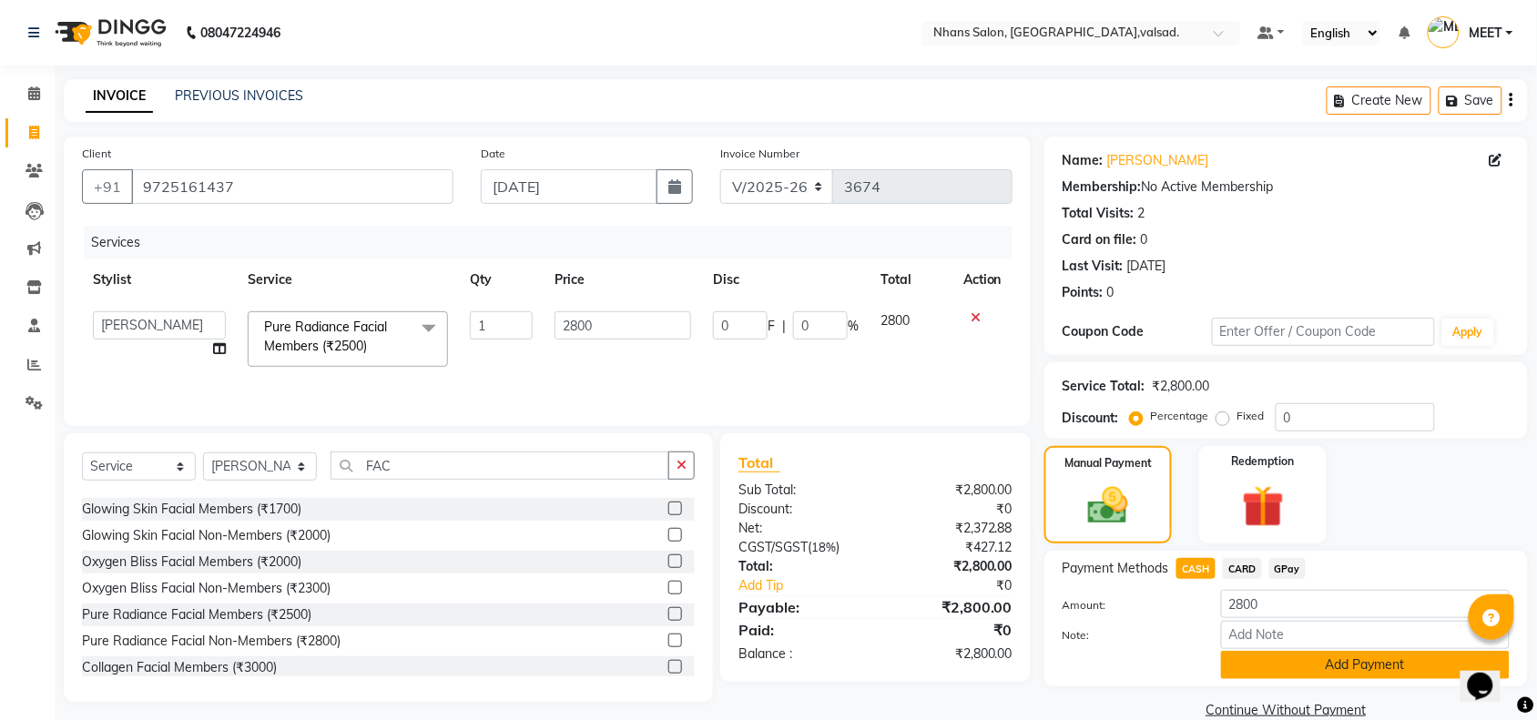
click at [1285, 665] on button "Add Payment" at bounding box center [1365, 665] width 289 height 28
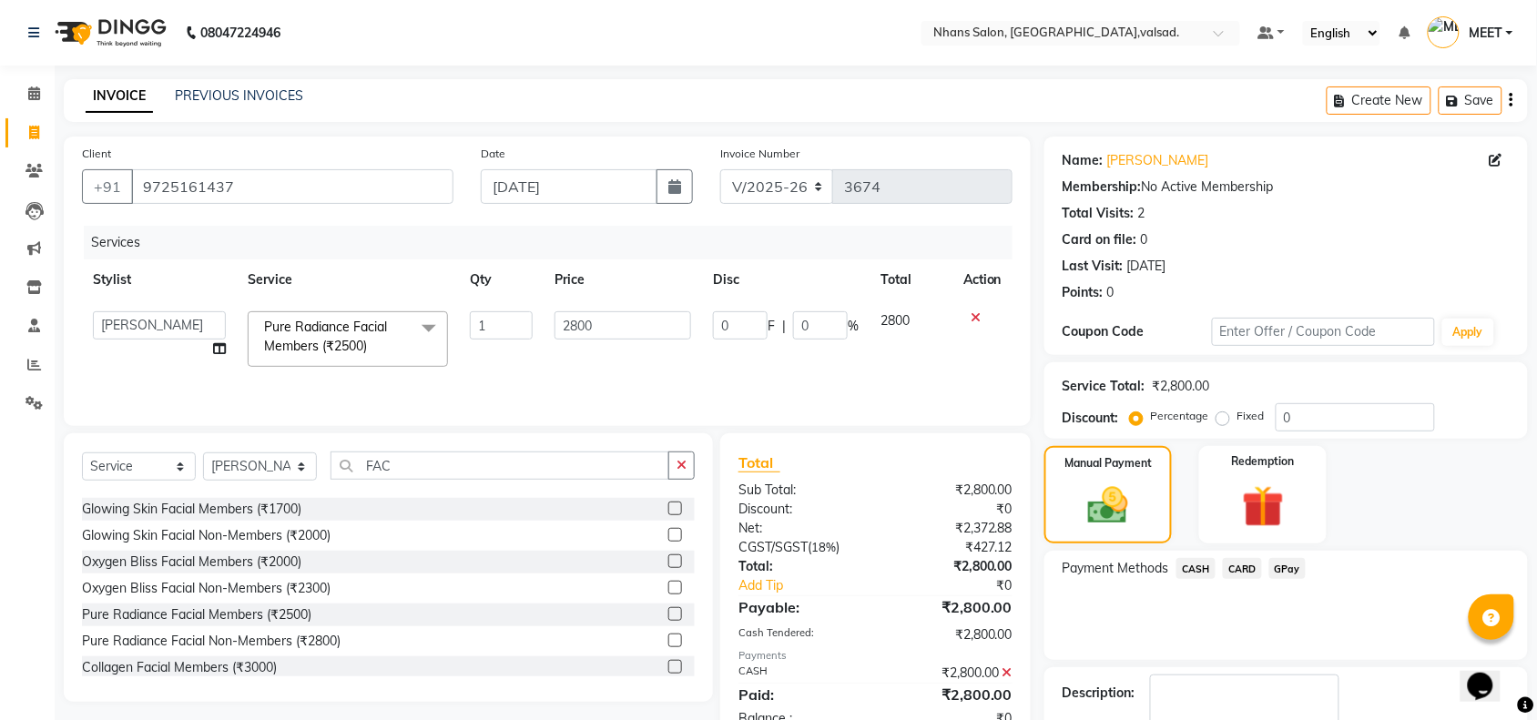
scroll to position [107, 0]
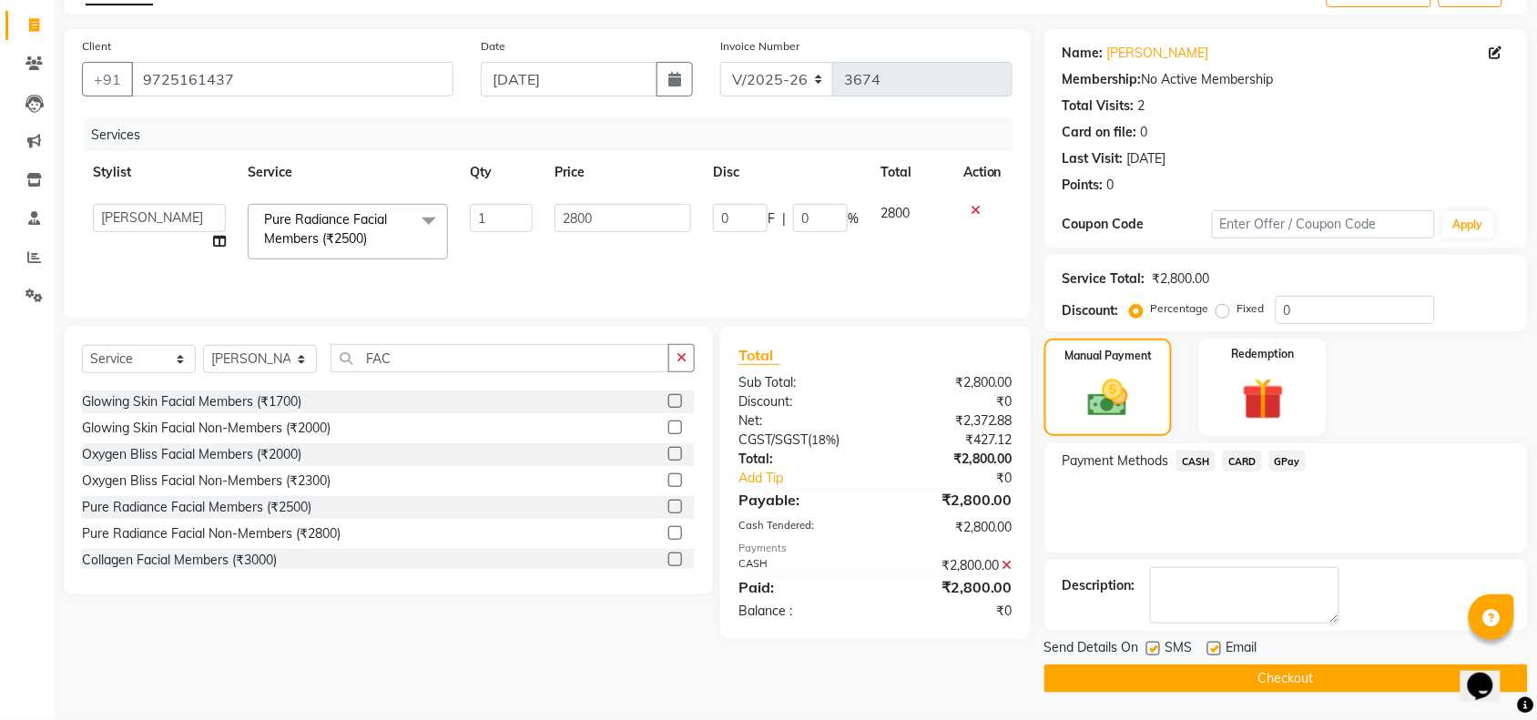
click at [1280, 678] on button "Checkout" at bounding box center [1285, 679] width 483 height 28
